Goal: Information Seeking & Learning: Learn about a topic

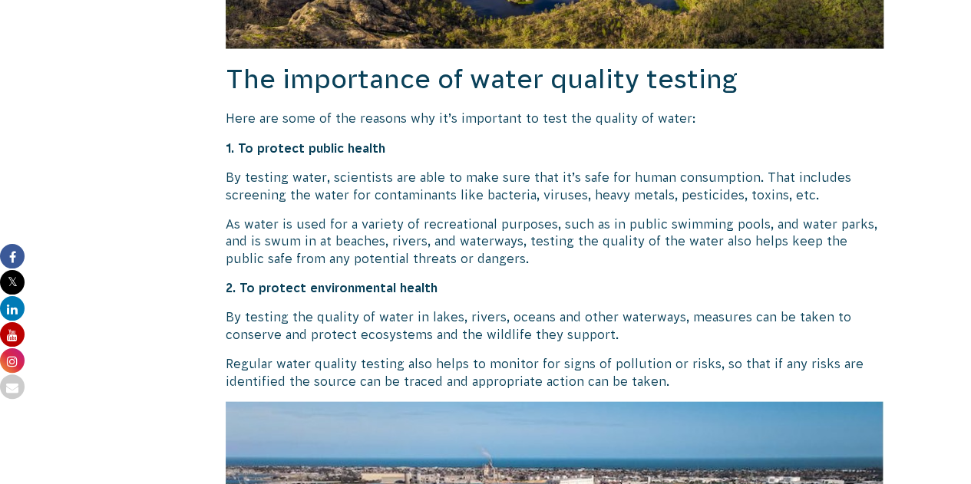
scroll to position [1515, 0]
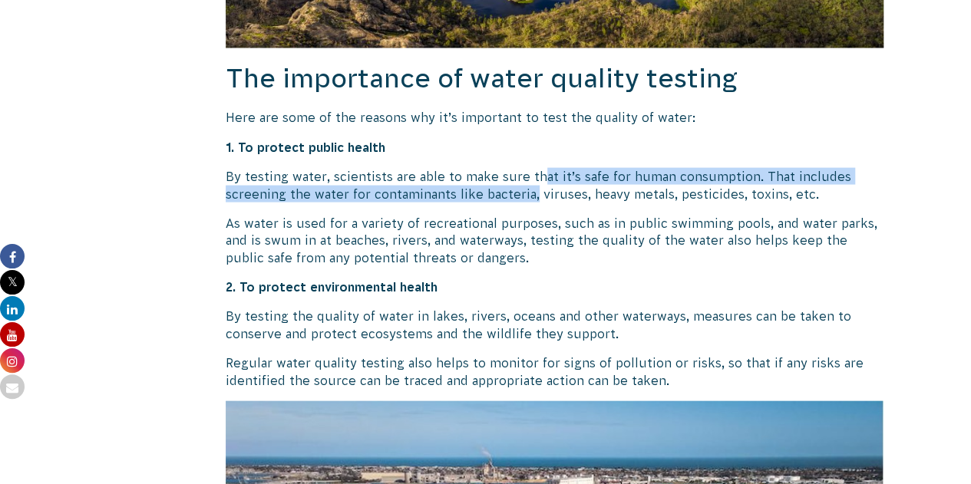
drag, startPoint x: 540, startPoint y: 182, endPoint x: 534, endPoint y: 202, distance: 21.1
click at [534, 202] on p "By testing water, scientists are able to make sure that it’s safe for human con…" at bounding box center [555, 185] width 659 height 35
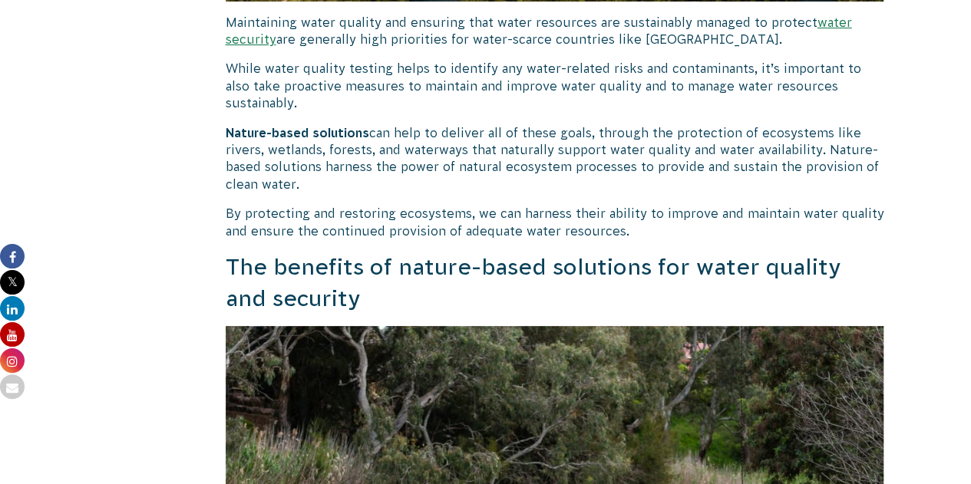
scroll to position [2965, 0]
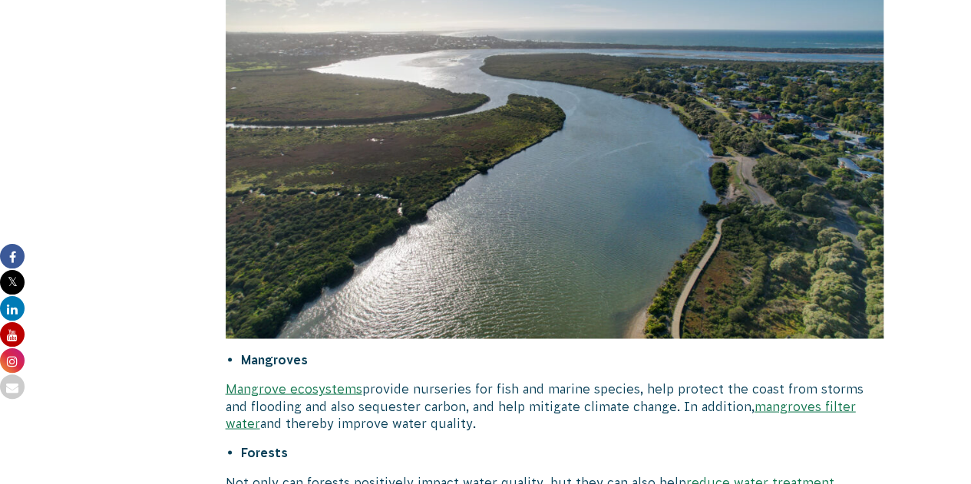
scroll to position [4160, 0]
